Goal: Information Seeking & Learning: Learn about a topic

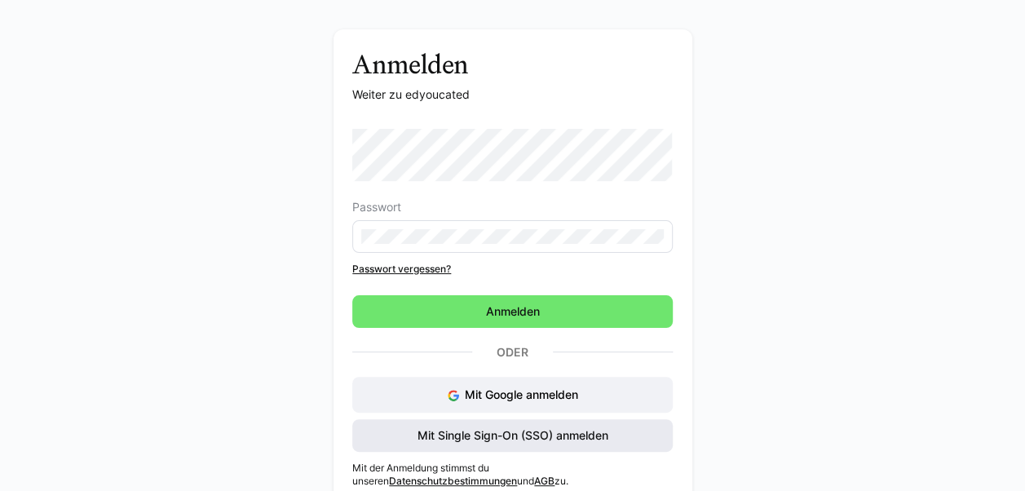
scroll to position [72, 0]
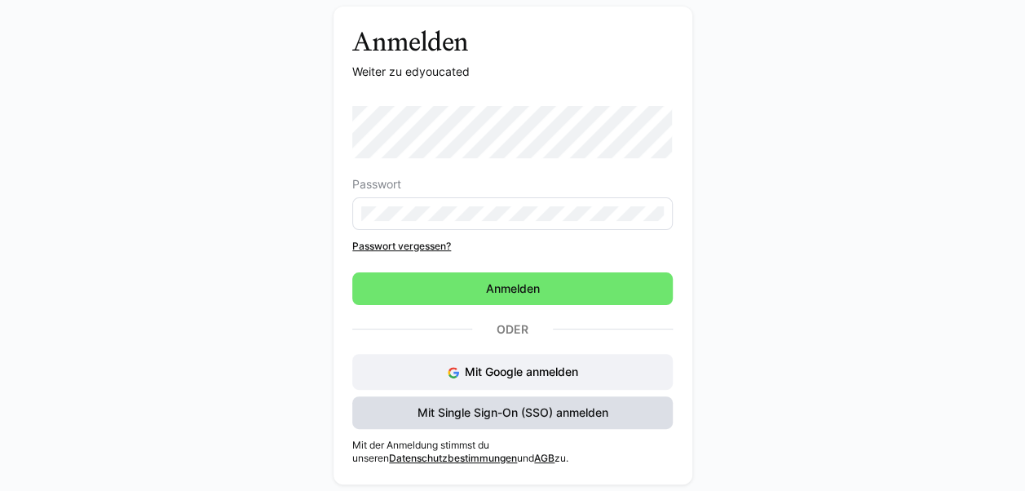
click at [527, 412] on span "Mit Single Sign-On (SSO) anmelden" at bounding box center [513, 412] width 196 height 16
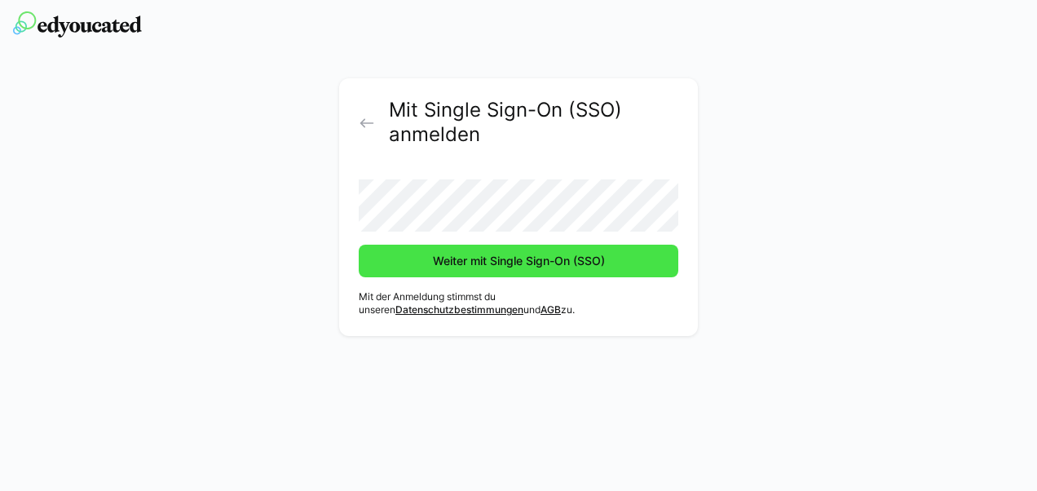
click at [546, 266] on span "Weiter mit Single Sign-On (SSO)" at bounding box center [518, 261] width 177 height 16
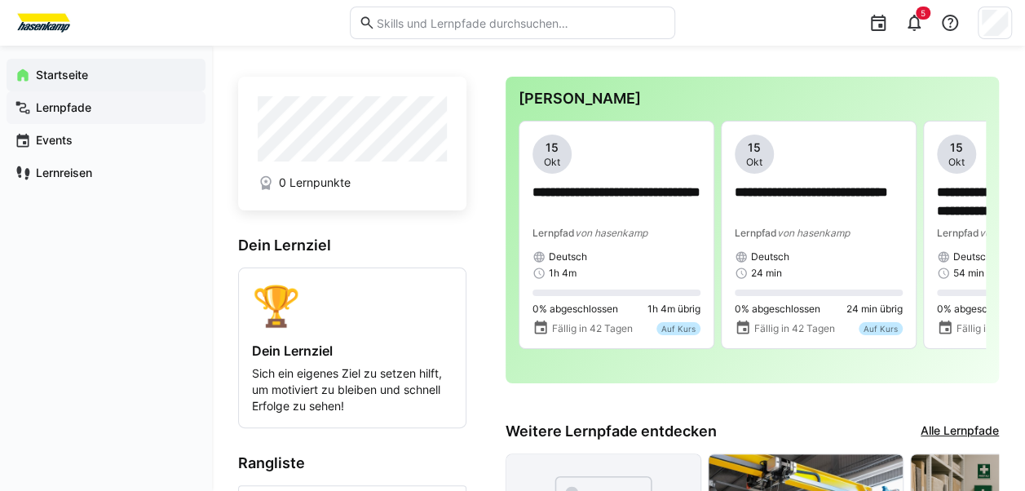
click at [0, 0] on app-navigation-label "Lernpfade" at bounding box center [0, 0] width 0 height 0
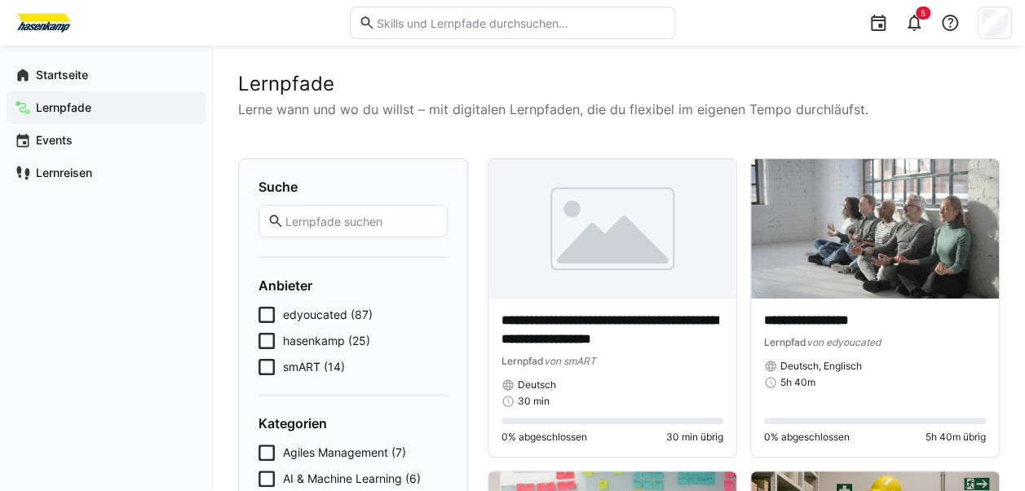
click at [267, 342] on icon at bounding box center [266, 341] width 16 height 16
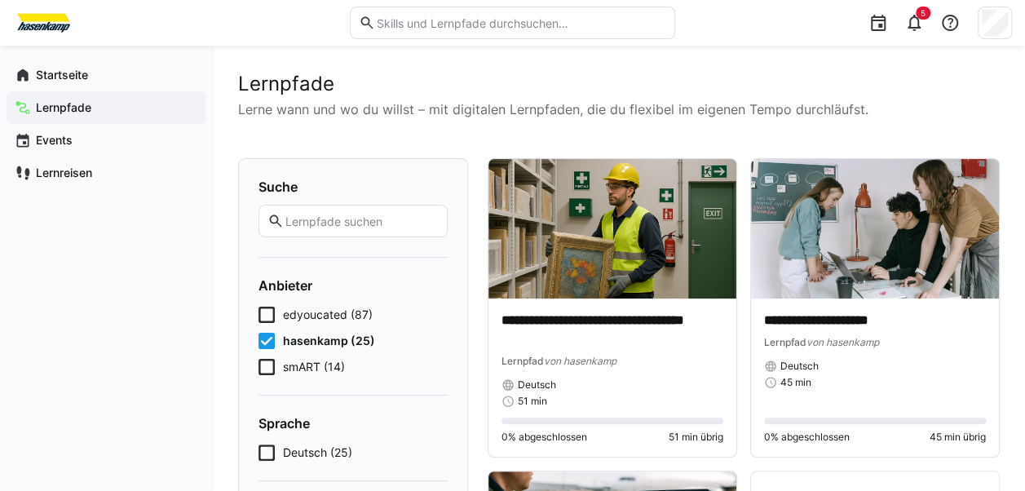
click at [349, 227] on input "text" at bounding box center [361, 221] width 155 height 15
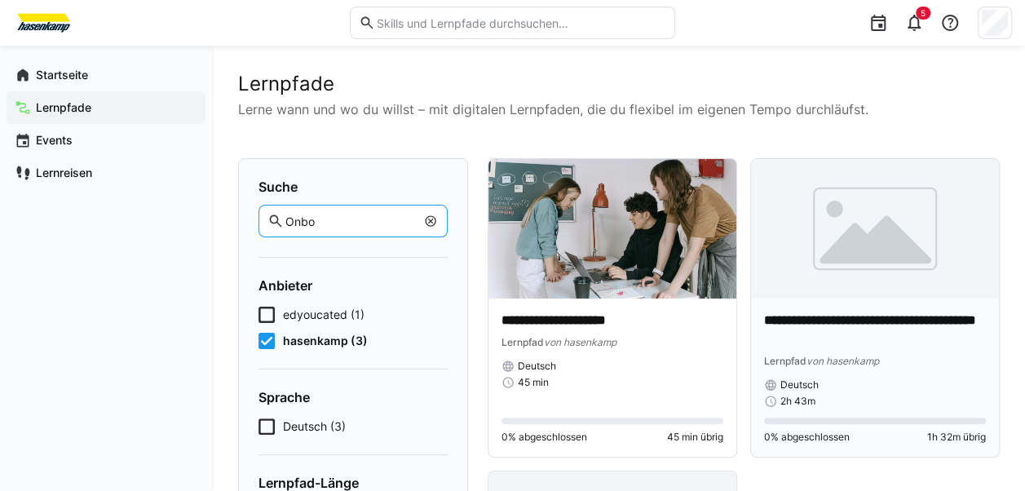
type input "Onbo"
click at [874, 258] on img at bounding box center [875, 228] width 248 height 139
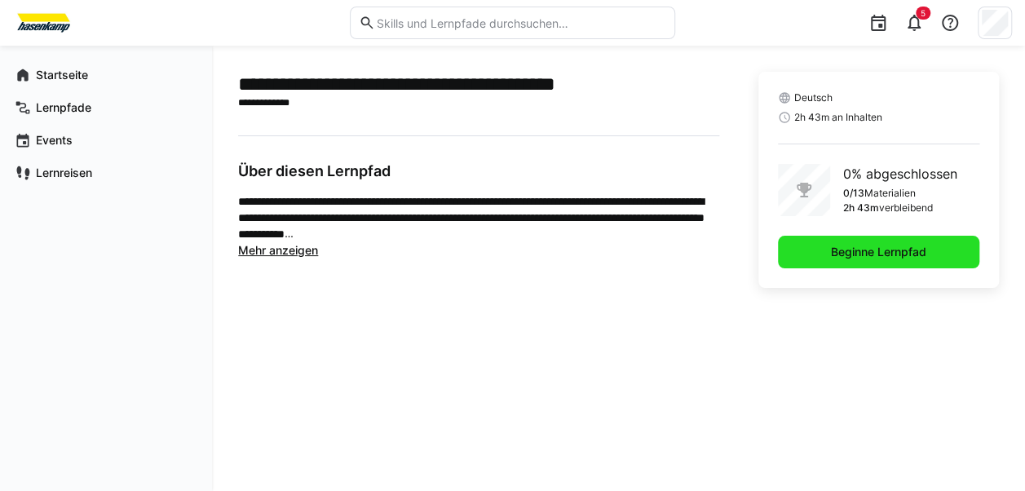
click at [922, 247] on span "Beginne Lernpfad" at bounding box center [878, 252] width 100 height 16
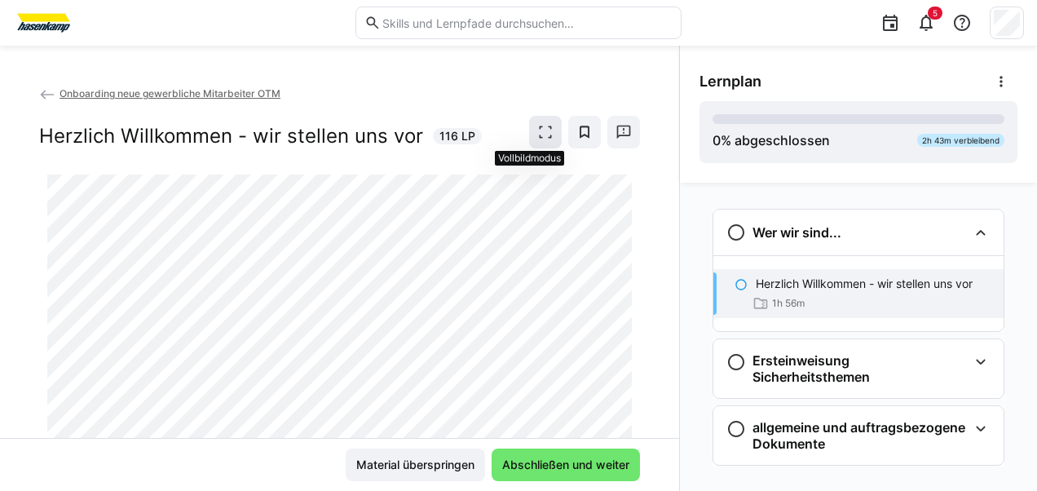
click at [537, 132] on eds-icon at bounding box center [545, 132] width 16 height 16
